Goal: Task Accomplishment & Management: Manage account settings

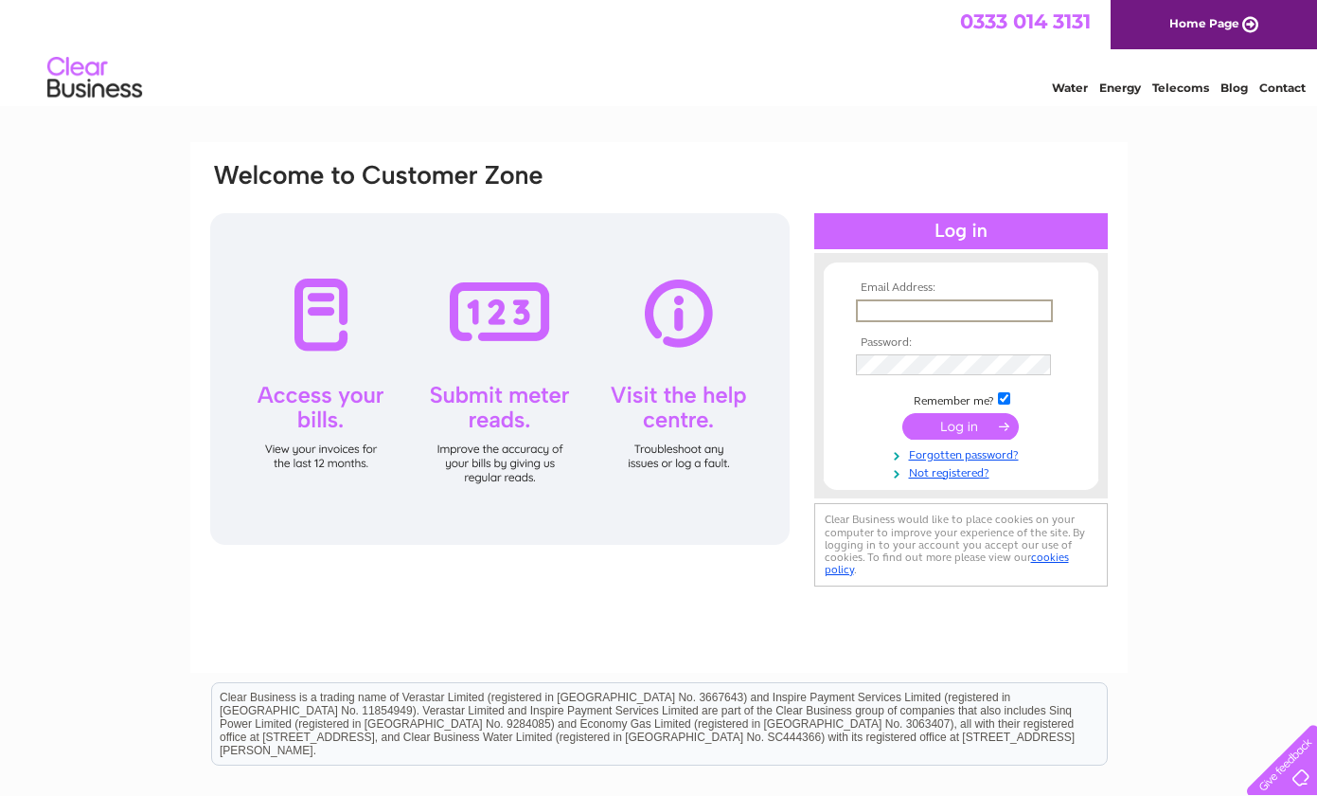
click at [893, 307] on input "text" at bounding box center [954, 310] width 197 height 23
type input "grant@evolveproperty.co.uk"
click at [962, 424] on input "submit" at bounding box center [961, 424] width 116 height 27
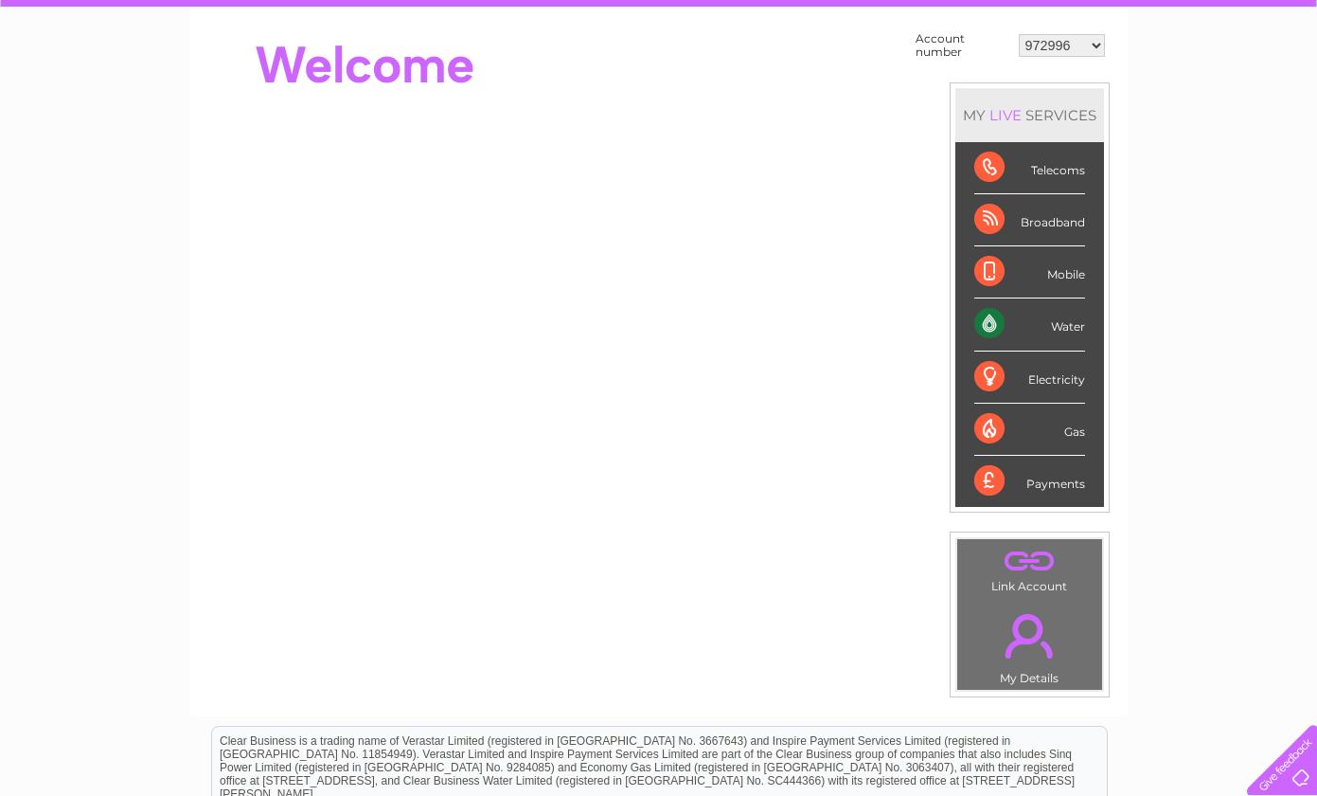
scroll to position [183, 0]
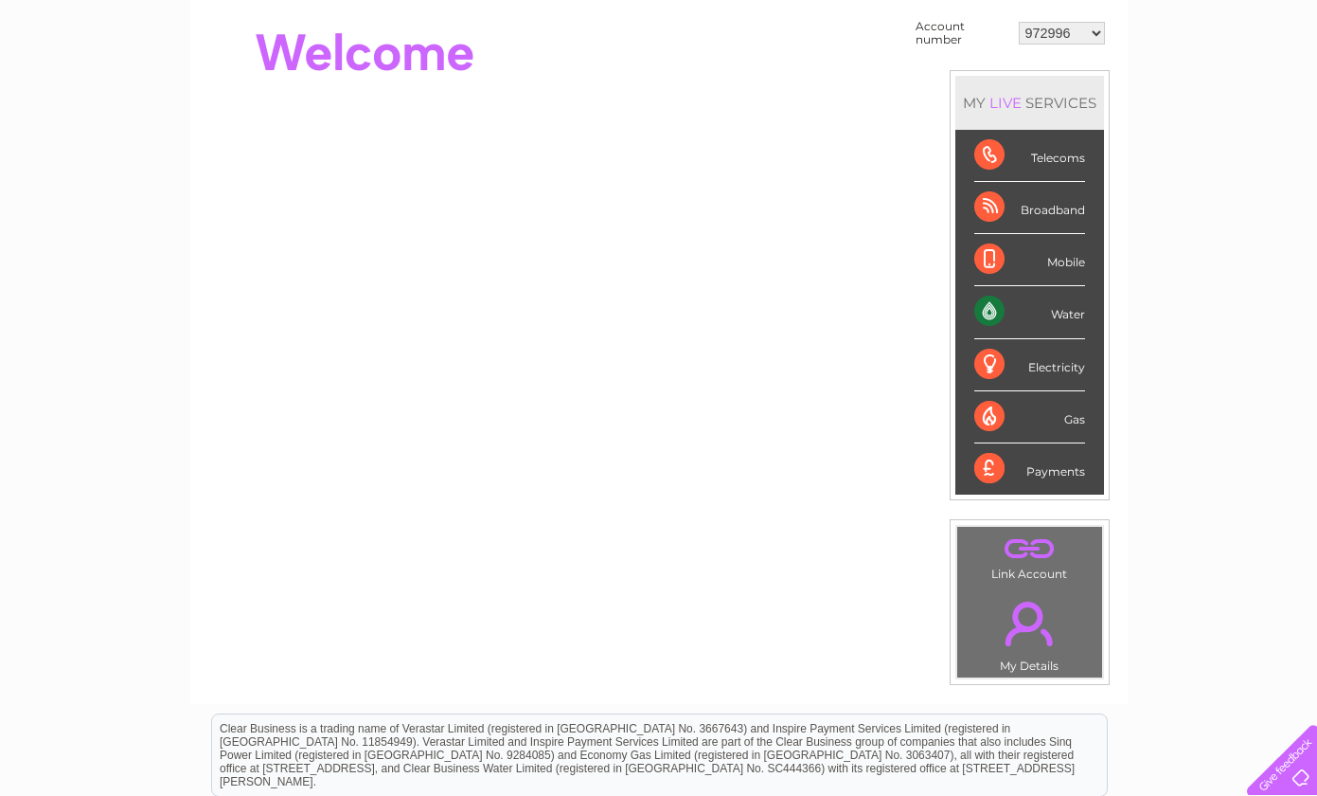
click at [1094, 33] on select "972996 30318873 30318876 30318877 30318885" at bounding box center [1062, 33] width 86 height 23
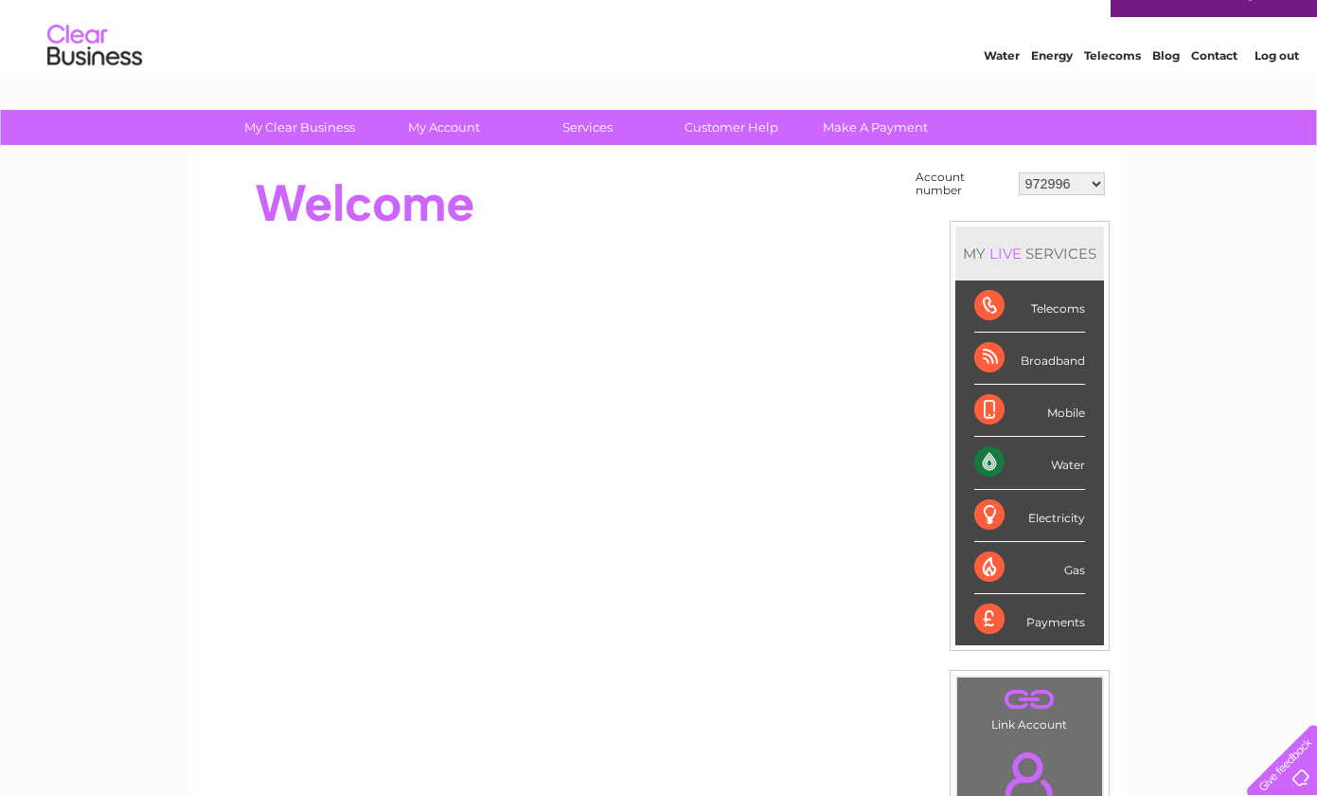
scroll to position [35, 0]
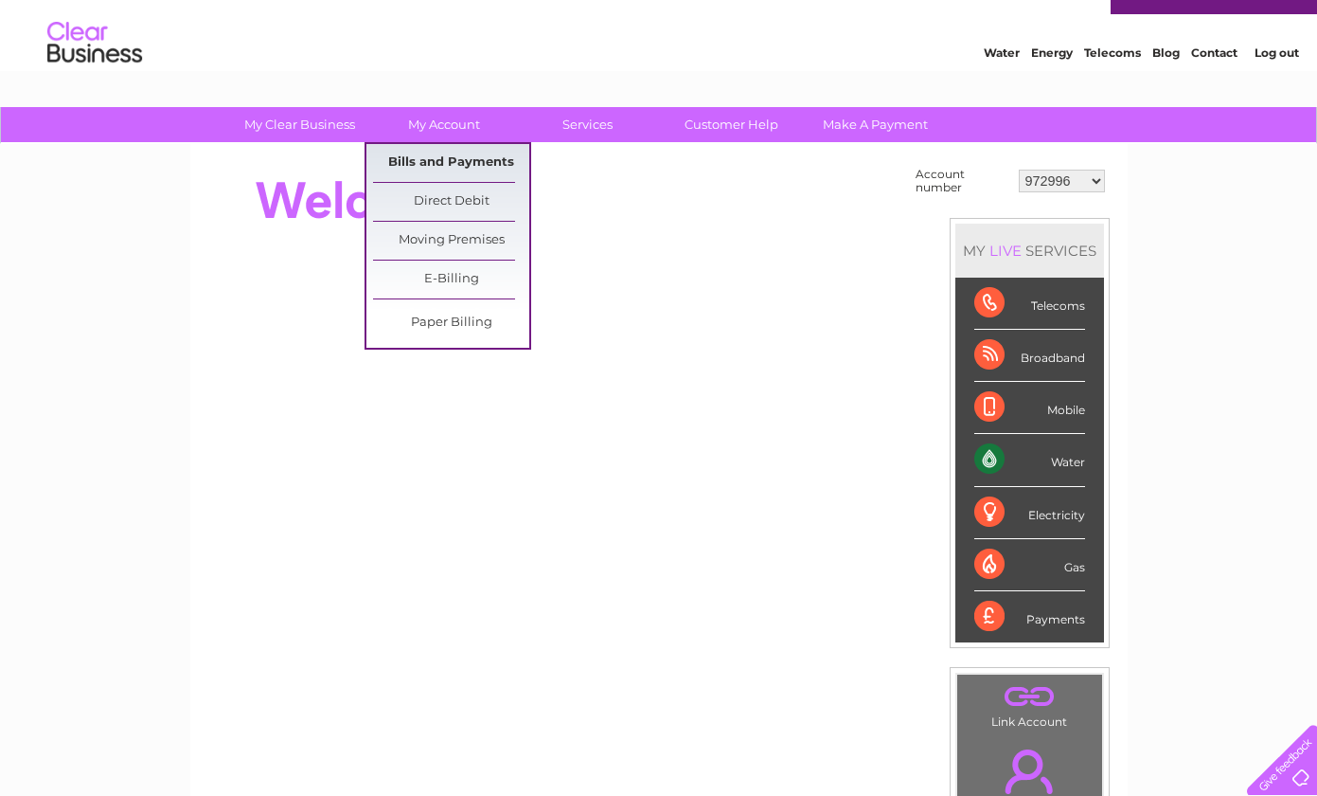
click at [411, 162] on link "Bills and Payments" at bounding box center [451, 163] width 156 height 38
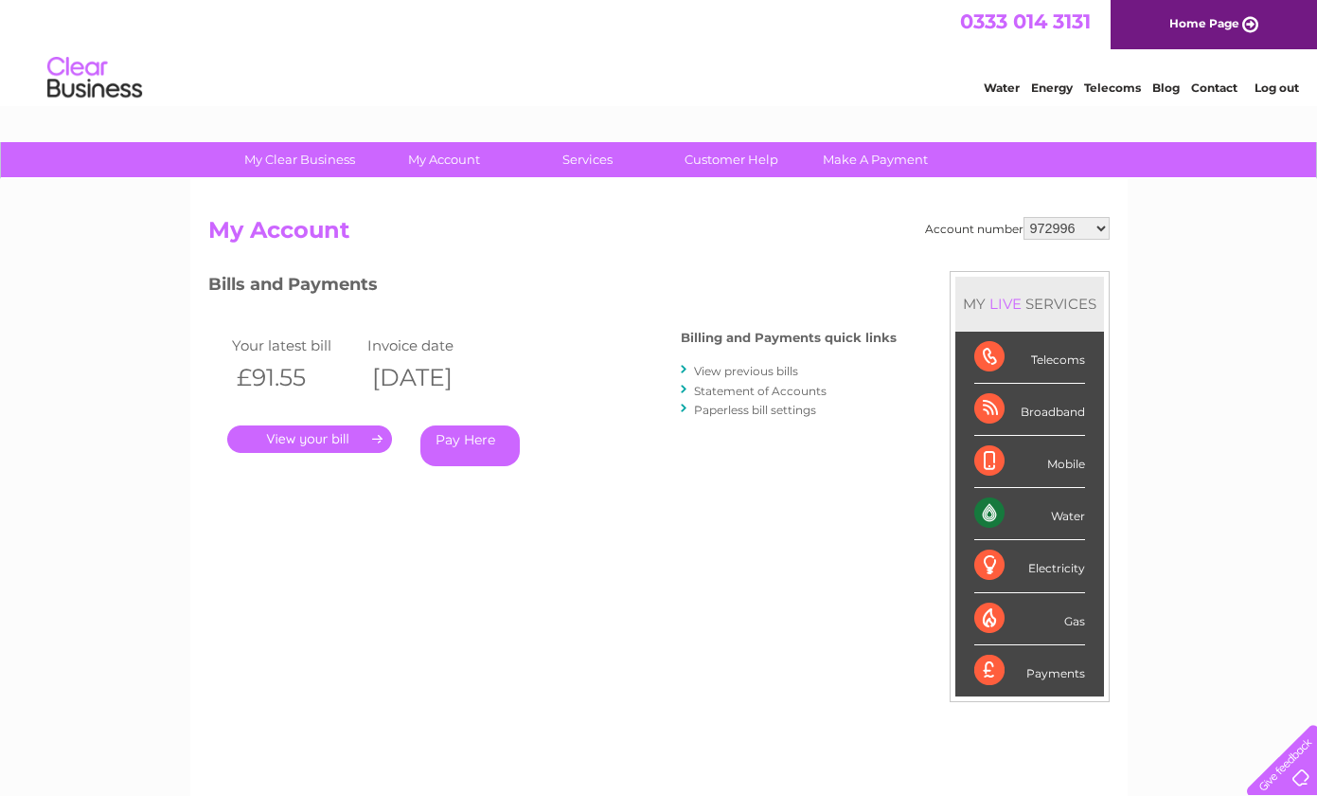
click at [323, 443] on link "." at bounding box center [309, 438] width 165 height 27
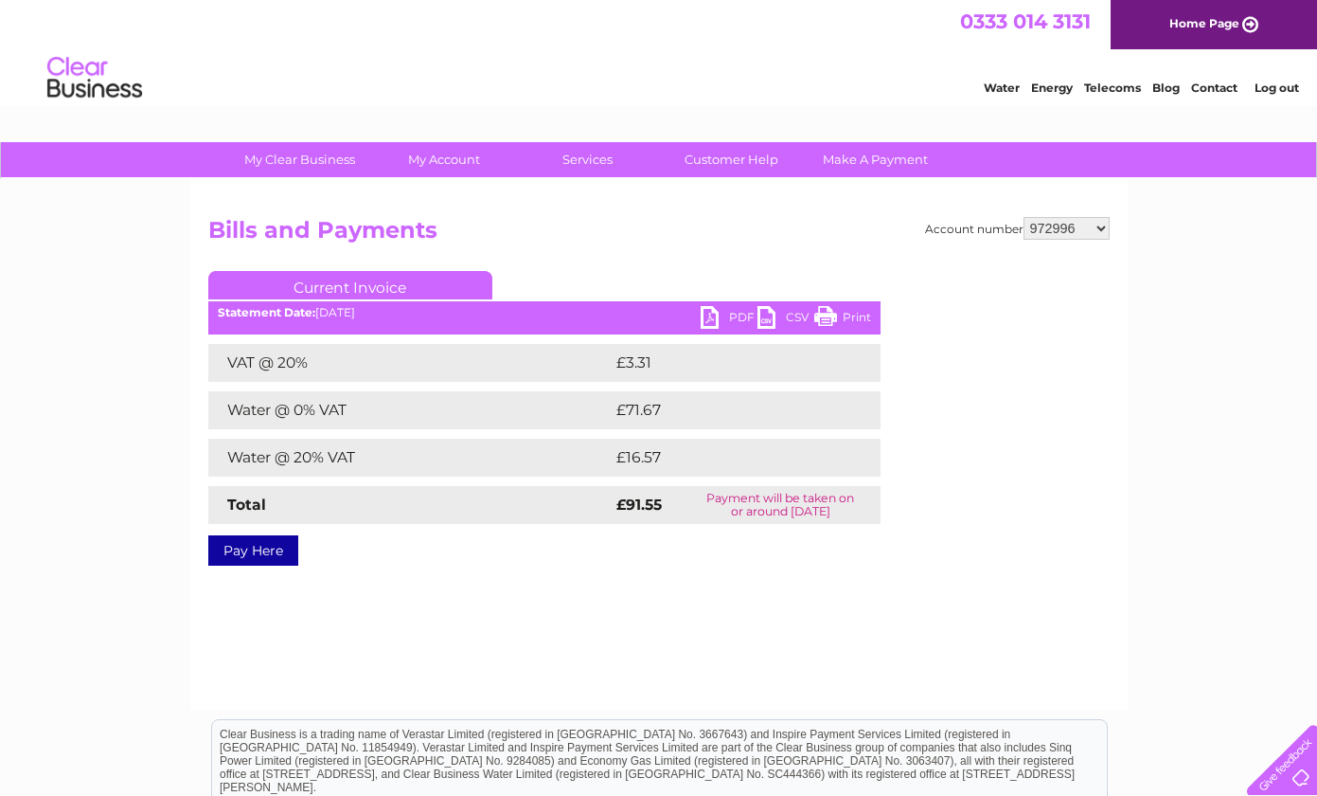
click at [707, 319] on link "PDF" at bounding box center [729, 319] width 57 height 27
click at [1099, 228] on select "972996 30318873 30318876 30318877 30318885" at bounding box center [1067, 228] width 86 height 23
select select "30318873"
click at [1024, 217] on select "972996 30318873 30318876 30318877 30318885" at bounding box center [1067, 228] width 86 height 23
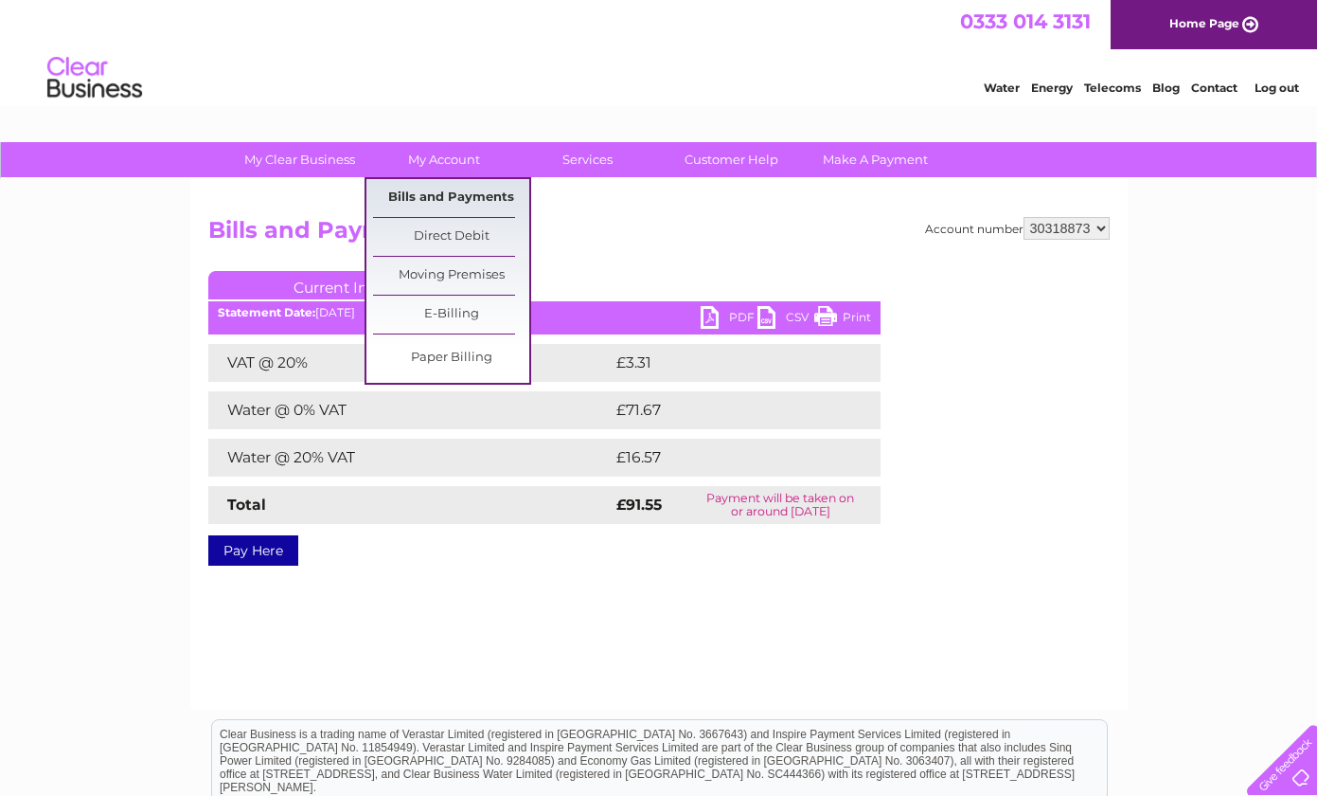
click at [433, 192] on link "Bills and Payments" at bounding box center [451, 198] width 156 height 38
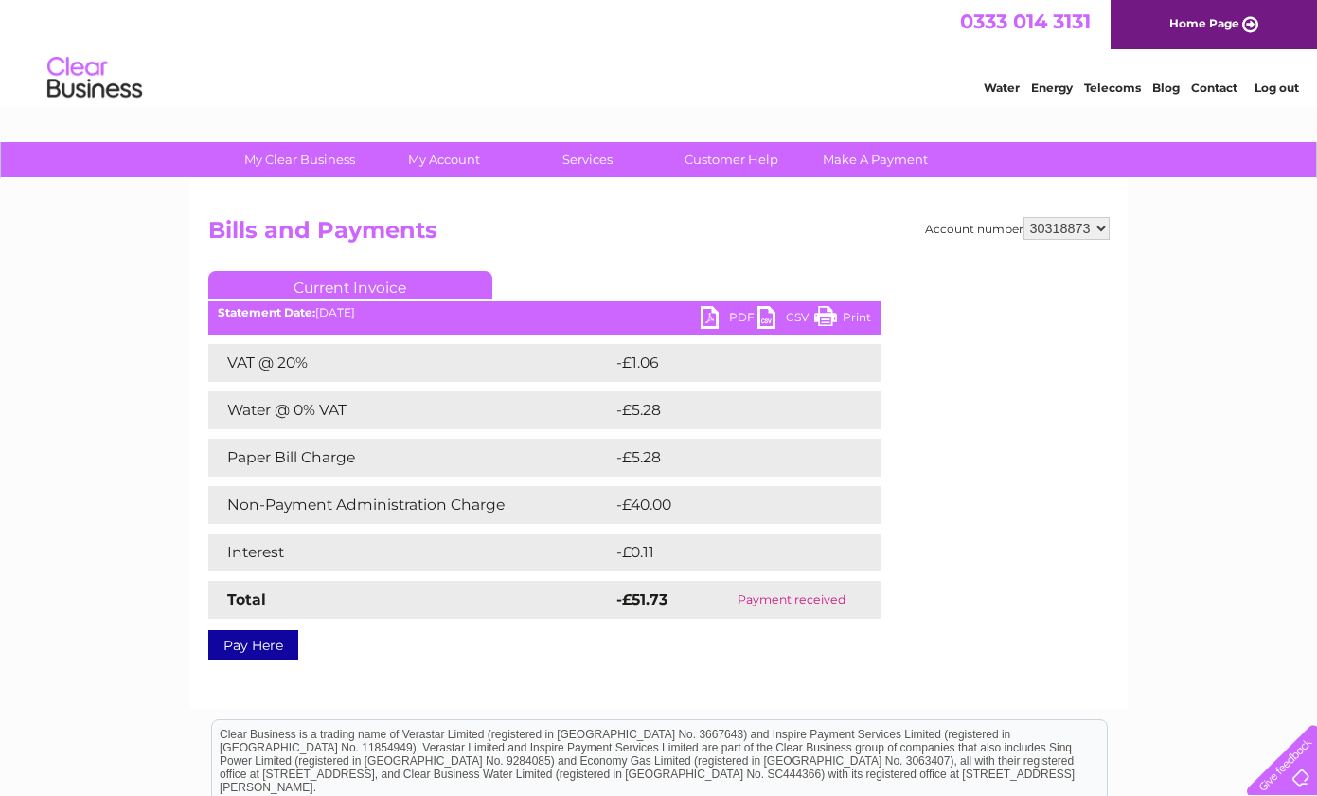
click at [1099, 228] on select "972996 30318873 30318876 30318877 30318885" at bounding box center [1067, 228] width 86 height 23
select select "30318876"
click at [1024, 217] on select "972996 30318873 30318876 30318877 30318885" at bounding box center [1067, 228] width 86 height 23
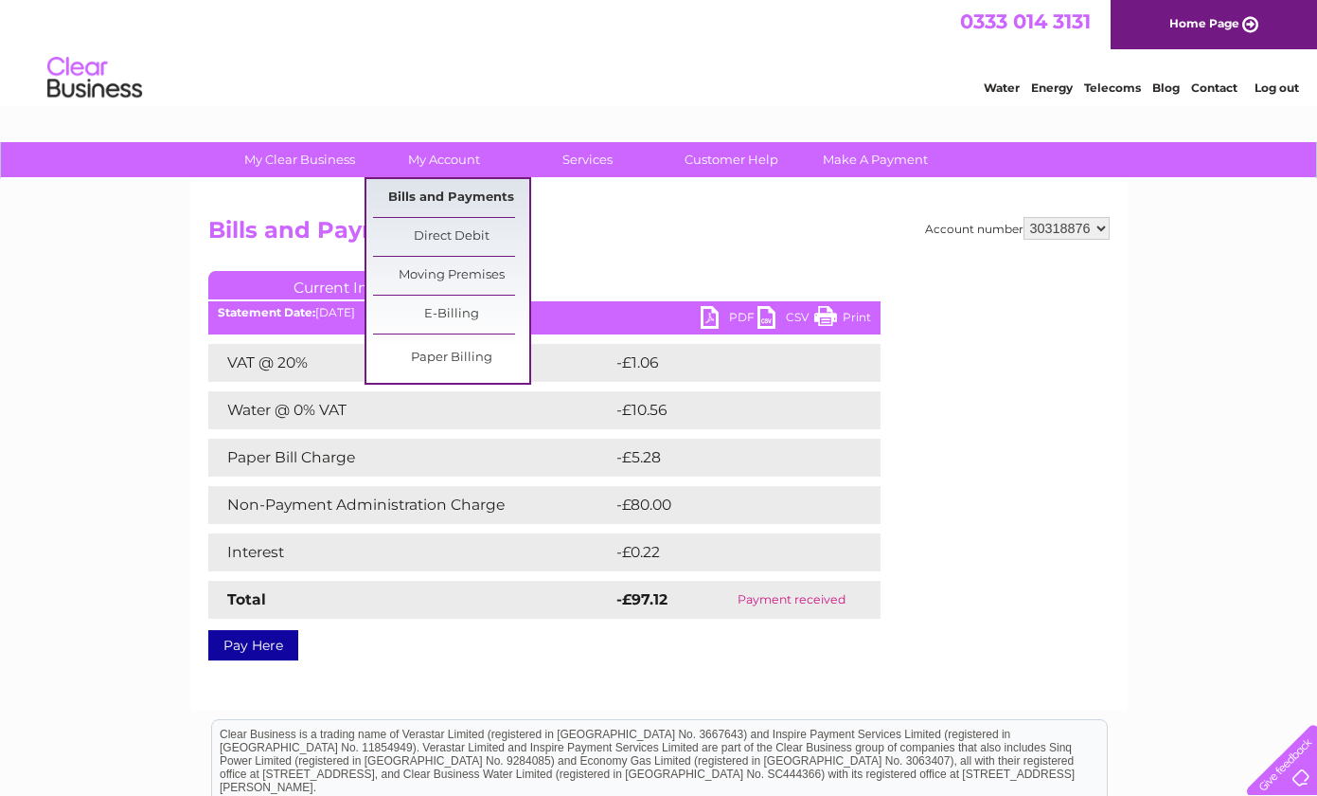
click at [430, 193] on link "Bills and Payments" at bounding box center [451, 198] width 156 height 38
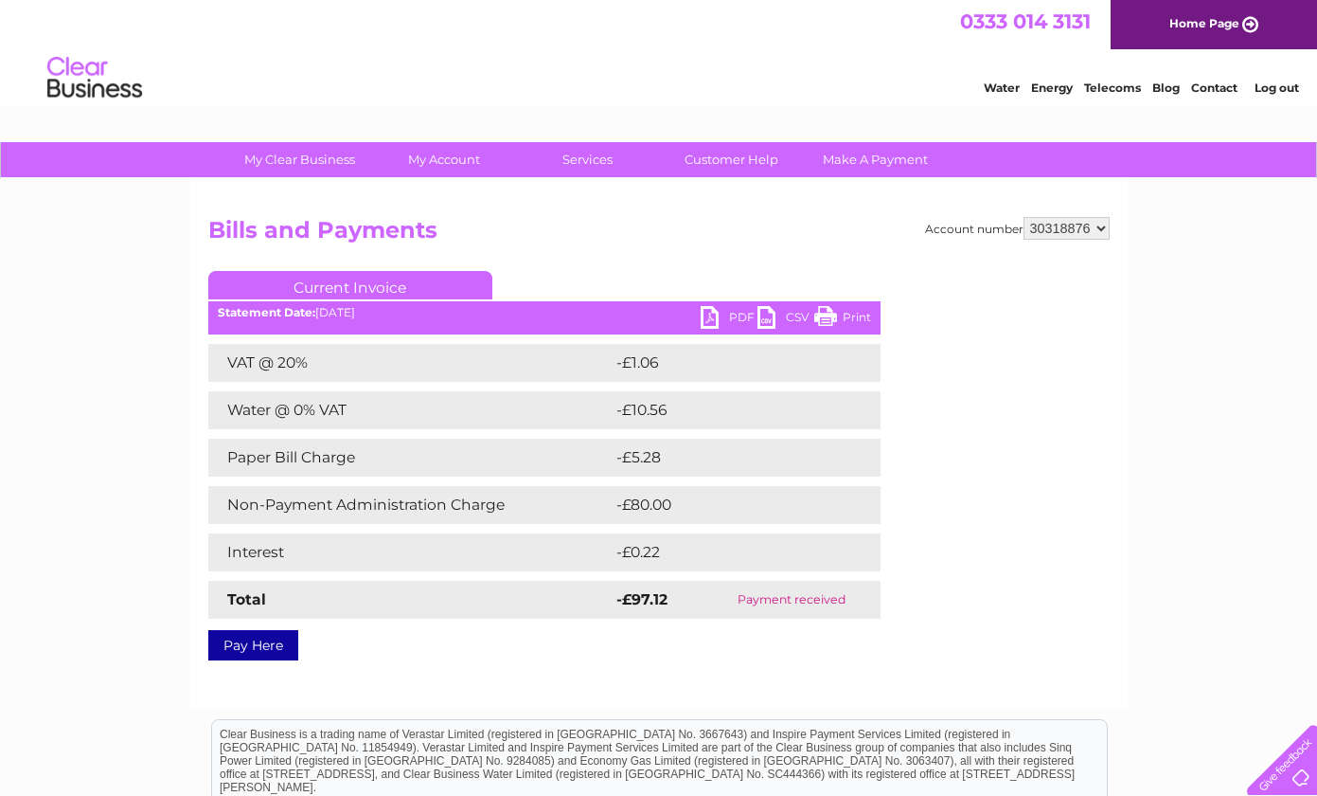
click at [680, 237] on h2 "Bills and Payments" at bounding box center [659, 235] width 902 height 36
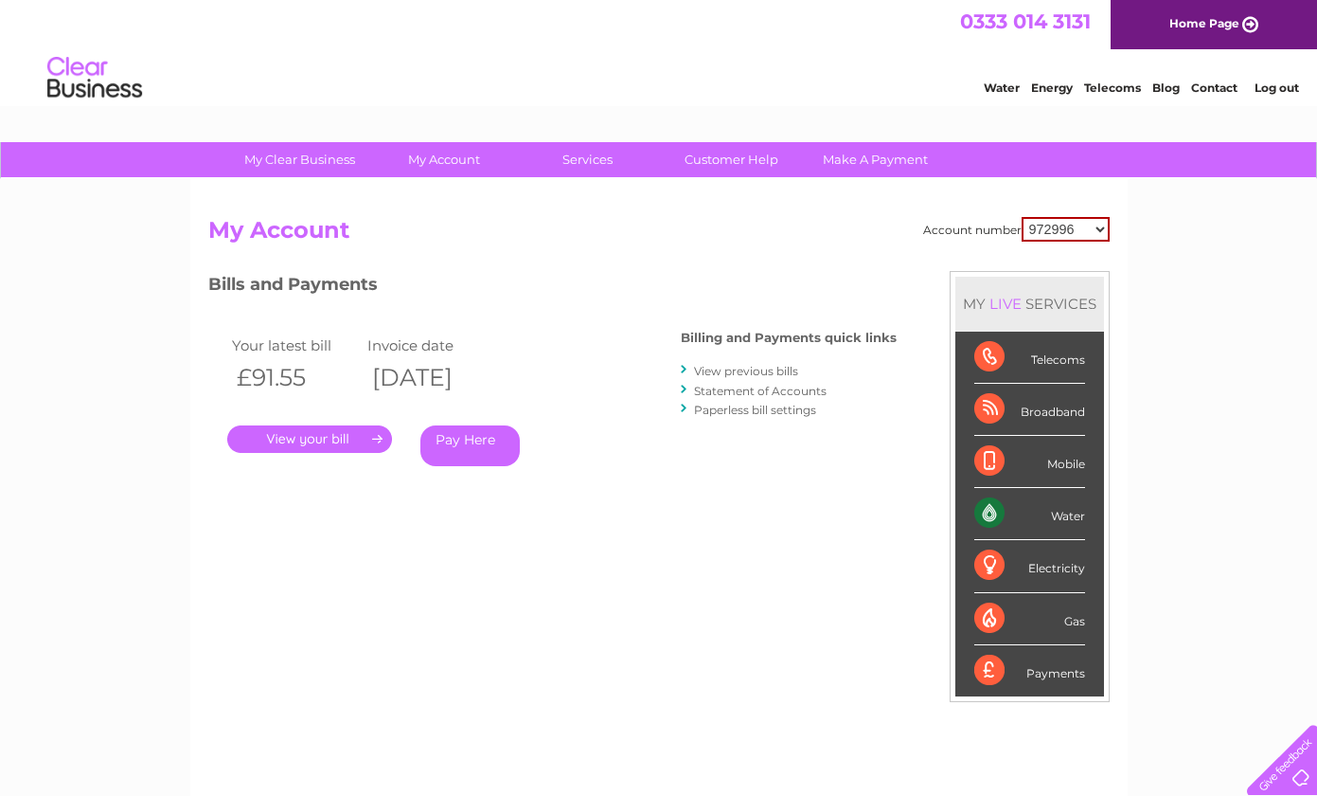
click at [1102, 225] on select "972996 30318873 30318876 30318877 30318885" at bounding box center [1066, 229] width 88 height 25
select select "30318885"
click at [1022, 217] on select "972996 30318873 30318876 30318877 30318885" at bounding box center [1066, 229] width 88 height 25
click at [1100, 229] on select "972996 30318873 30318876 30318877 30318885" at bounding box center [1067, 228] width 86 height 23
select select "30318877"
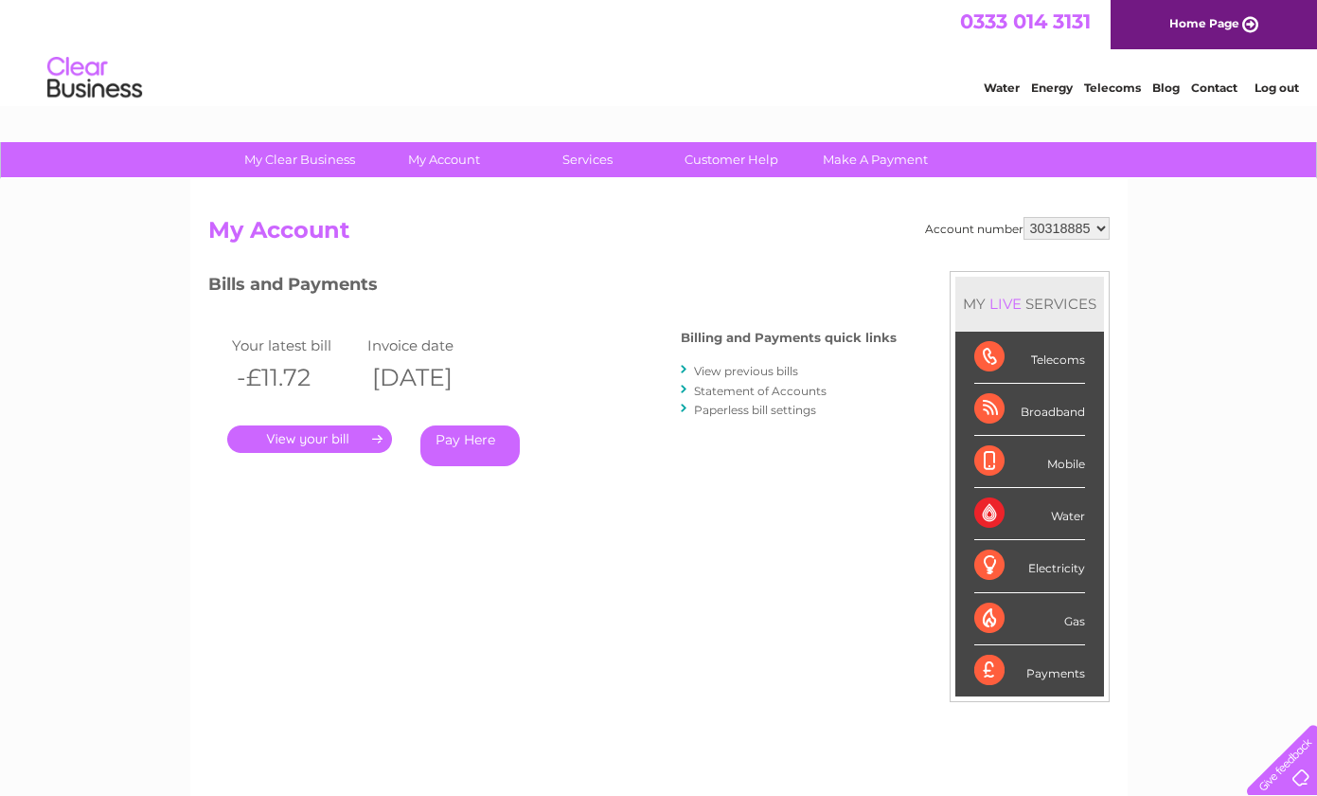
click at [1024, 217] on select "972996 30318873 30318876 30318877 30318885" at bounding box center [1067, 228] width 86 height 23
click at [1101, 228] on select "972996 30318873 30318876 30318877 30318885" at bounding box center [1067, 228] width 86 height 23
select select "30318876"
click at [1024, 217] on select "972996 30318873 30318876 30318877 30318885" at bounding box center [1067, 228] width 86 height 23
click at [1101, 226] on select "972996 30318873 30318876 30318877 30318885" at bounding box center [1067, 228] width 86 height 23
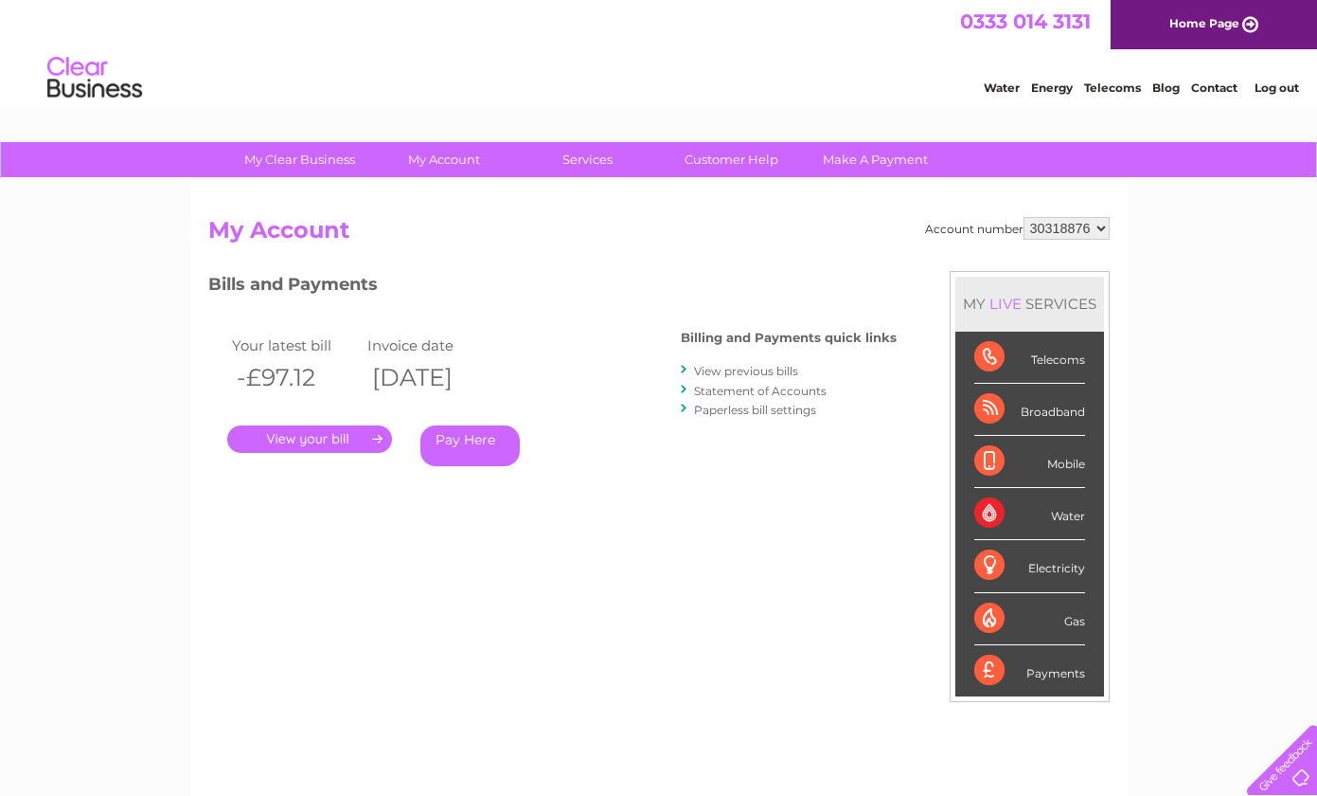
select select "30318873"
click at [1024, 217] on select "972996 30318873 30318876 30318877 30318885" at bounding box center [1067, 228] width 86 height 23
